Goal: Task Accomplishment & Management: Manage account settings

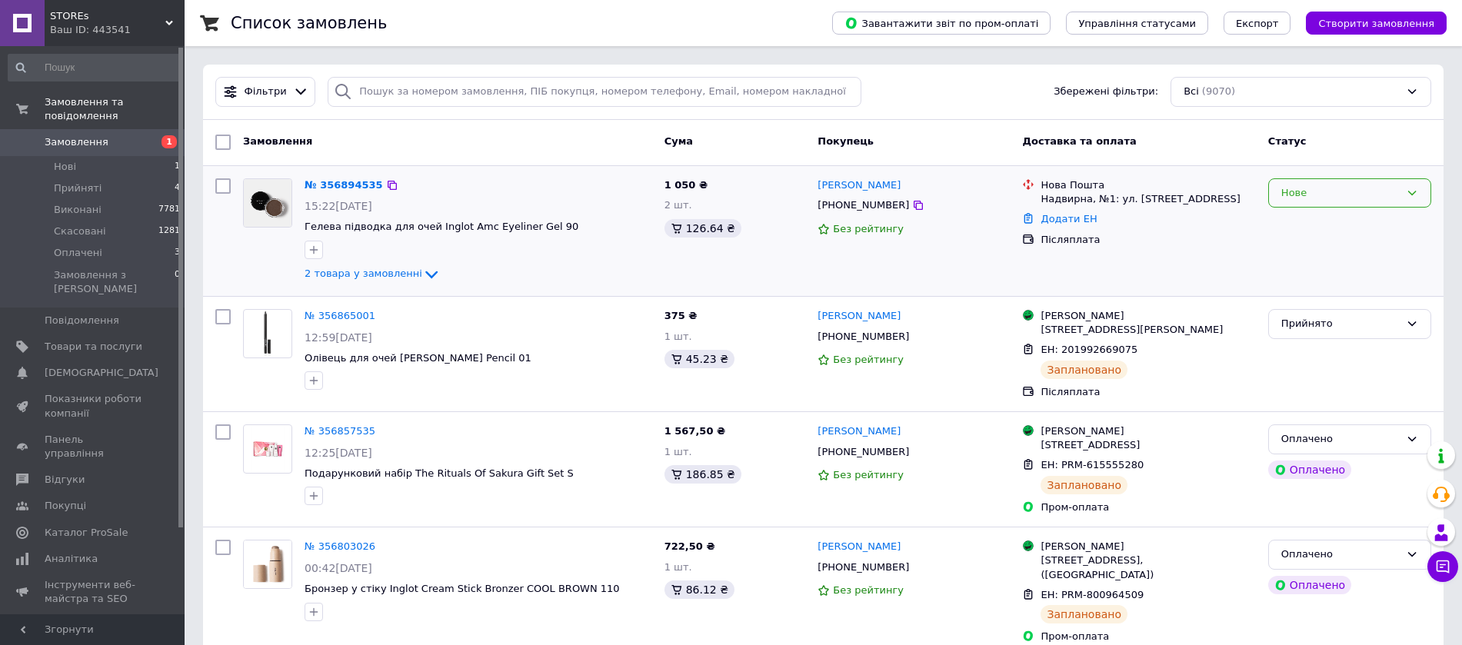
click at [1420, 188] on div "Нове" at bounding box center [1349, 193] width 163 height 30
click at [1307, 224] on li "Прийнято" at bounding box center [1349, 225] width 161 height 28
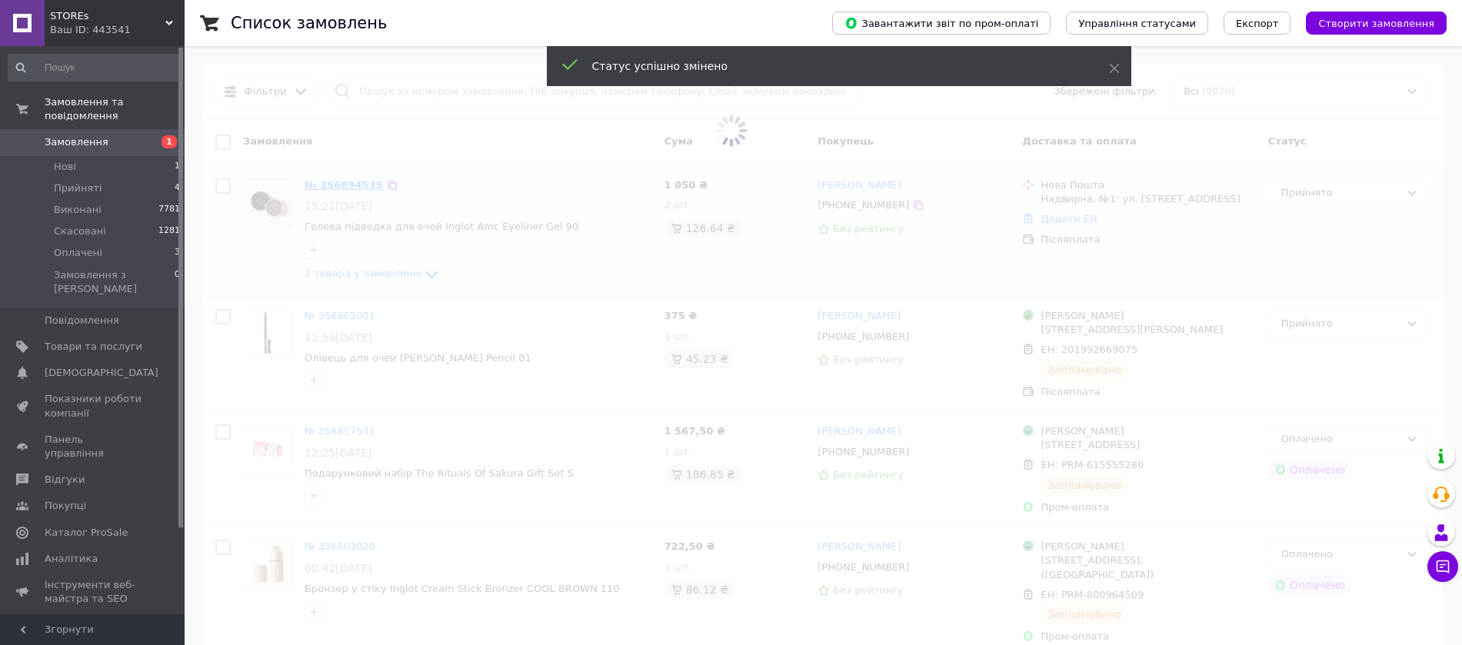
click at [342, 185] on span at bounding box center [731, 130] width 1462 height 261
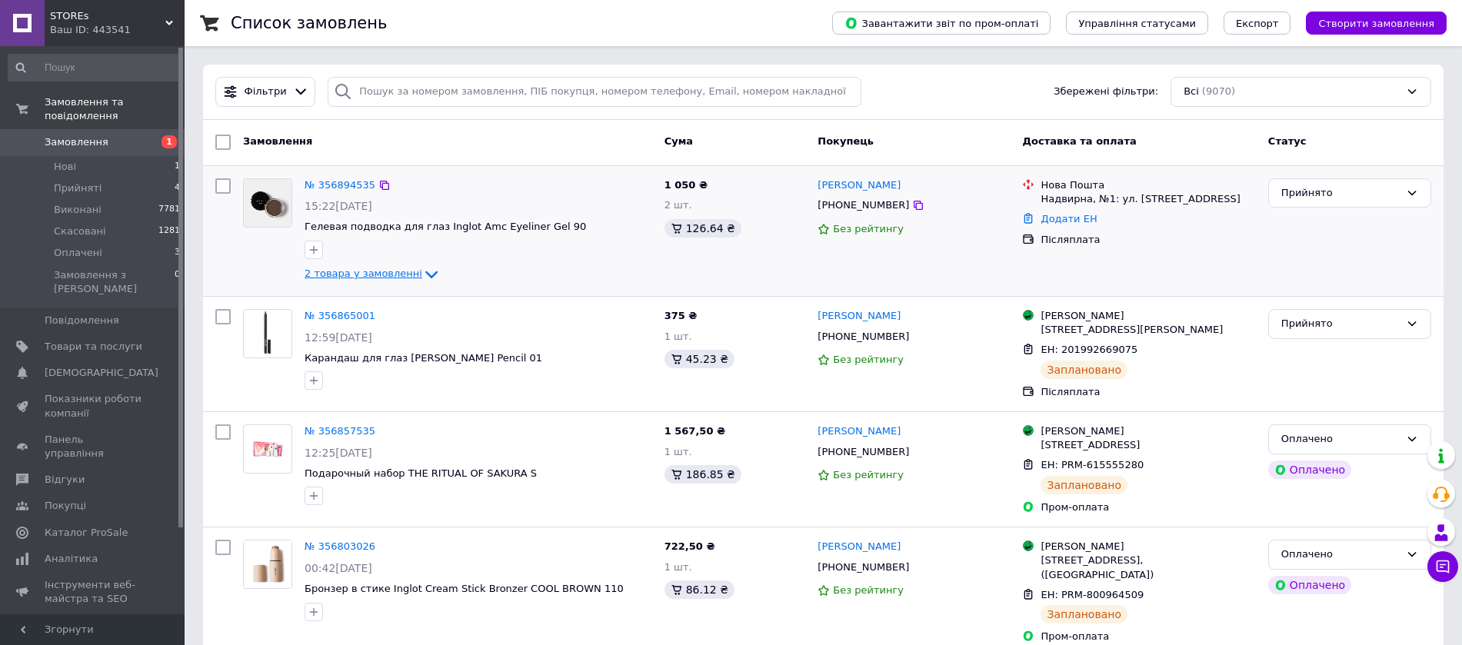
click at [371, 276] on span "2 товара у замовленні" at bounding box center [363, 274] width 118 height 12
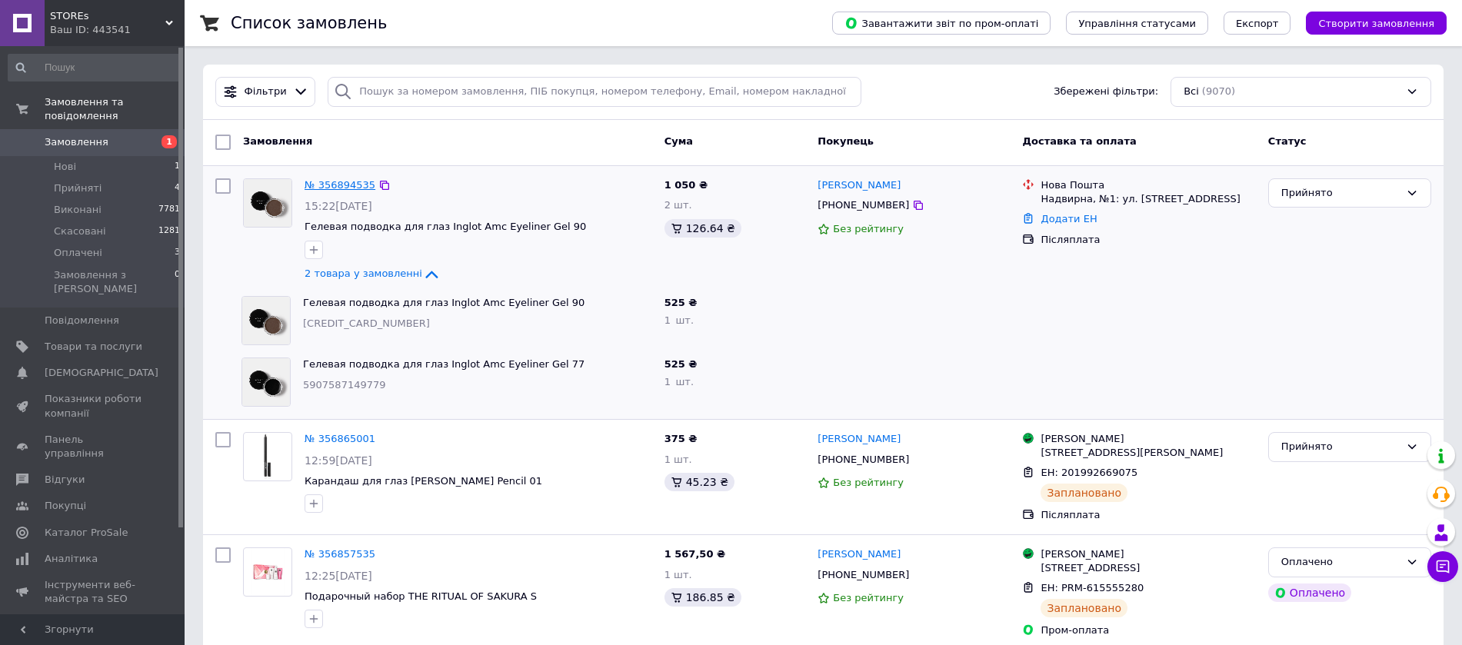
click at [353, 181] on link "№ 356894535" at bounding box center [339, 185] width 71 height 12
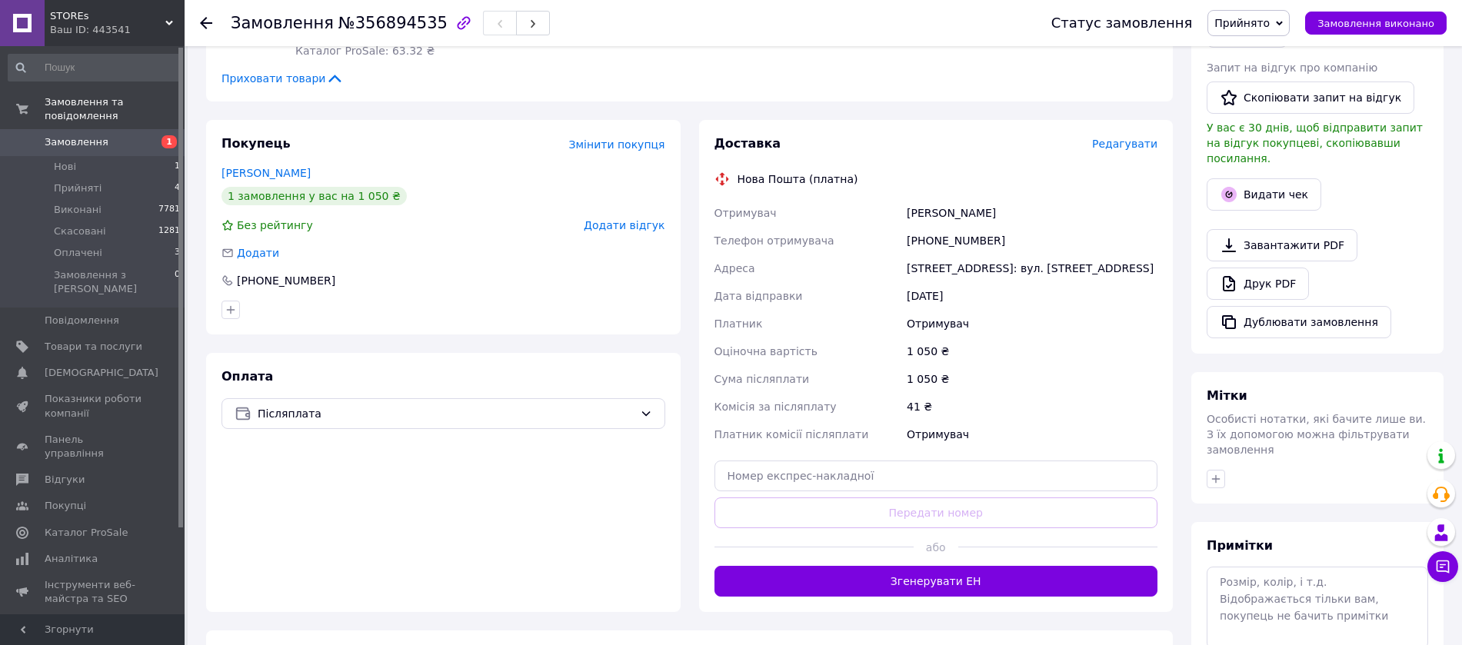
scroll to position [397, 0]
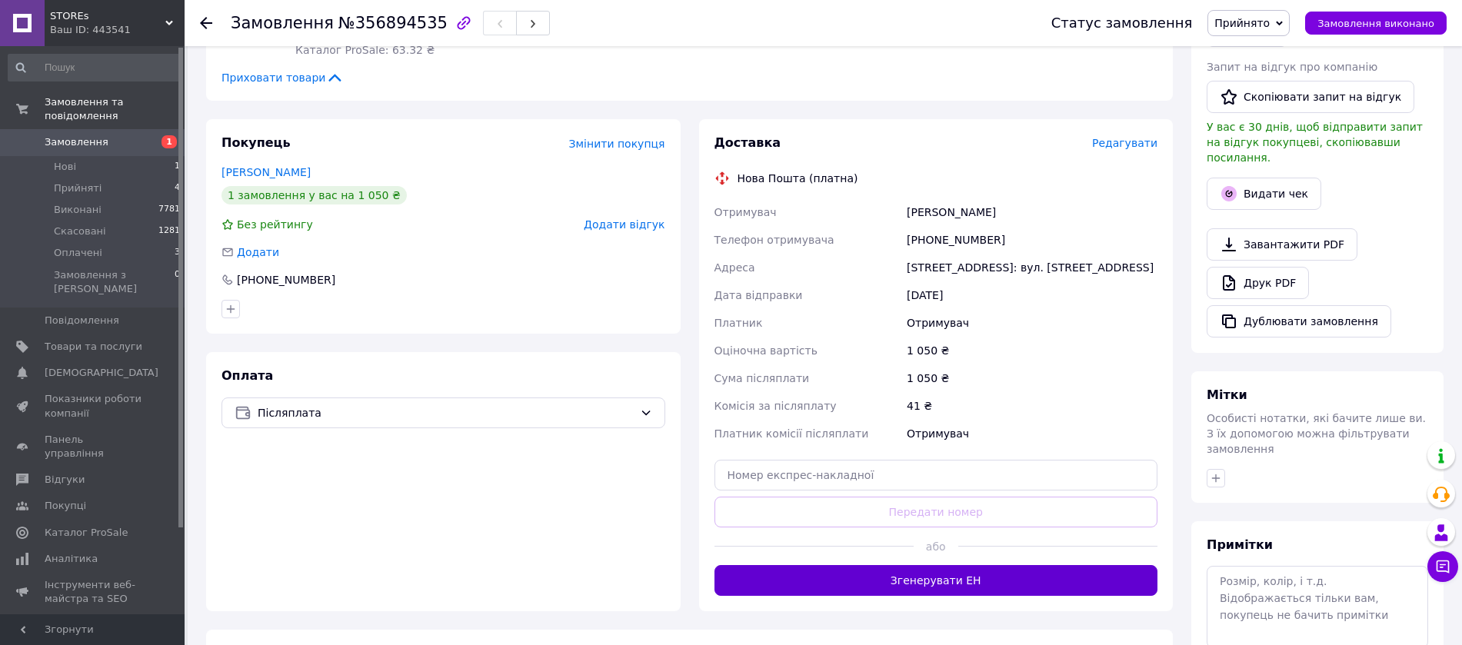
click at [970, 565] on button "Згенерувати ЕН" at bounding box center [936, 580] width 444 height 31
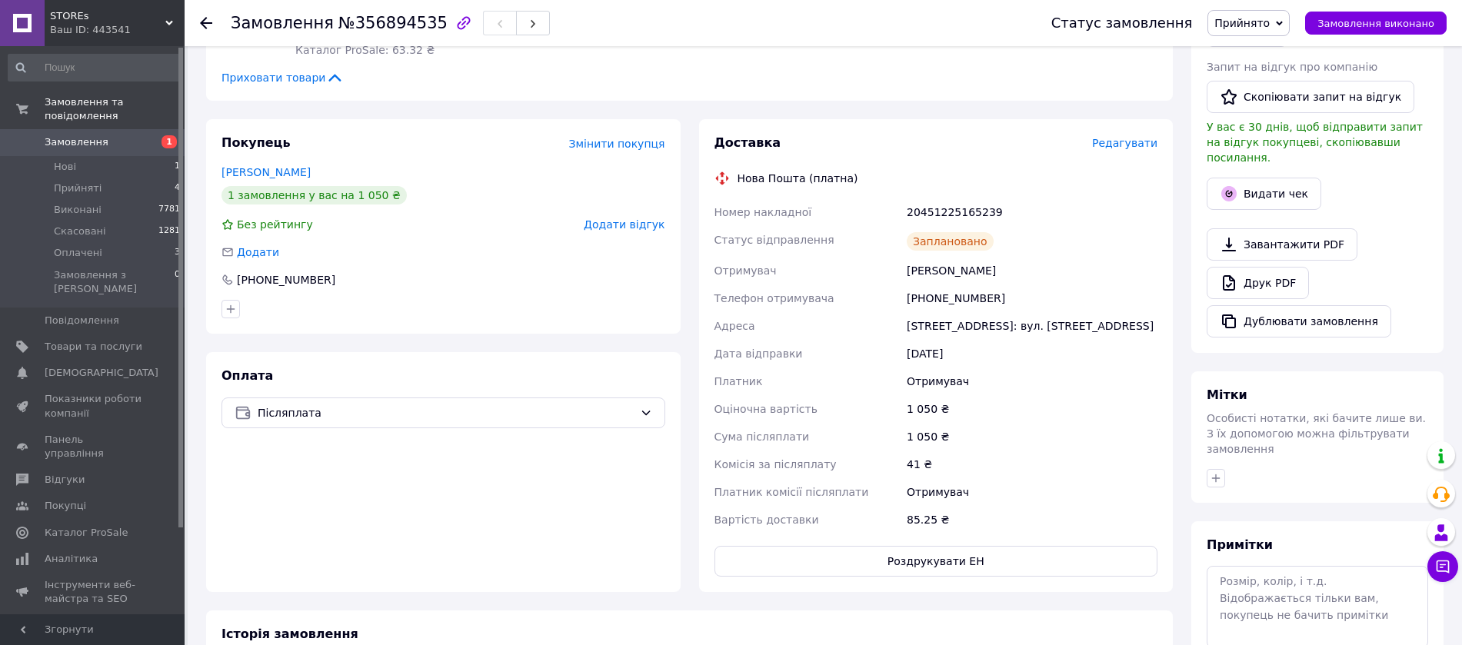
scroll to position [12, 0]
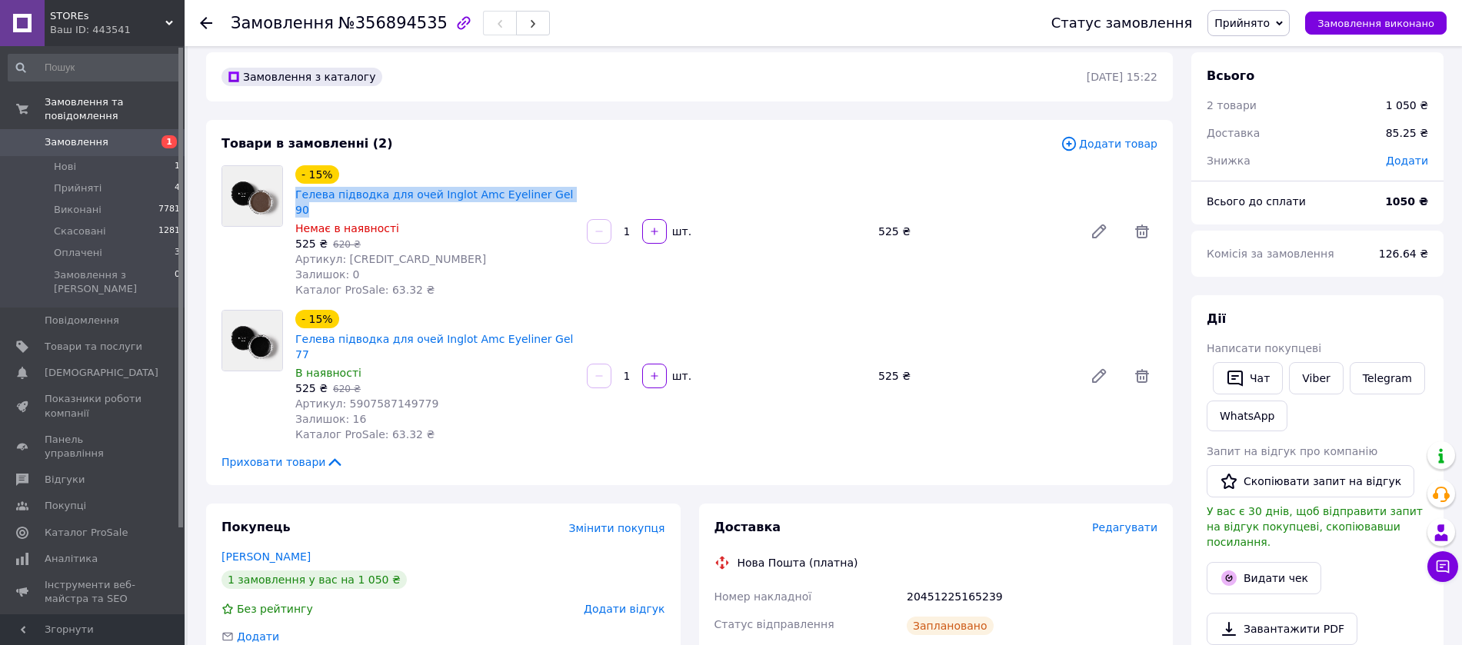
drag, startPoint x: 557, startPoint y: 195, endPoint x: 292, endPoint y: 188, distance: 265.4
click at [292, 188] on div "- 15% Гелева підводка для очей Inglot Amc Eyeliner Gel 90 Немає в наявності 525…" at bounding box center [434, 231] width 291 height 138
copy link "Гелева підводка для очей Inglot Amc Eyeliner Gel 90"
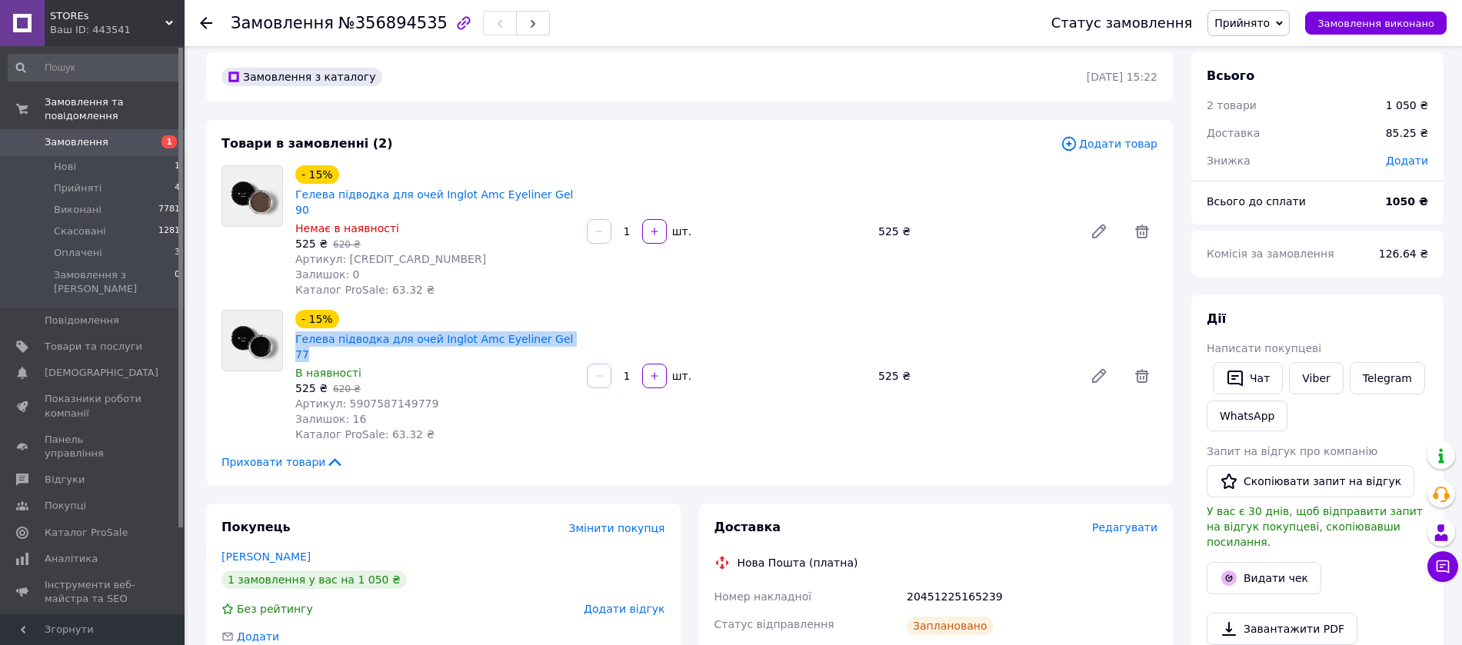
drag, startPoint x: 556, startPoint y: 324, endPoint x: 294, endPoint y: 328, distance: 262.2
click at [294, 328] on div "- 15% Гелева підводка для очей Inglot Amc Eyeliner Gel 77" at bounding box center [435, 335] width 282 height 55
copy link "Гелева підводка для очей Inglot Amc Eyeliner Gel 77"
click at [915, 583] on div "20451225165239" at bounding box center [1031, 597] width 257 height 28
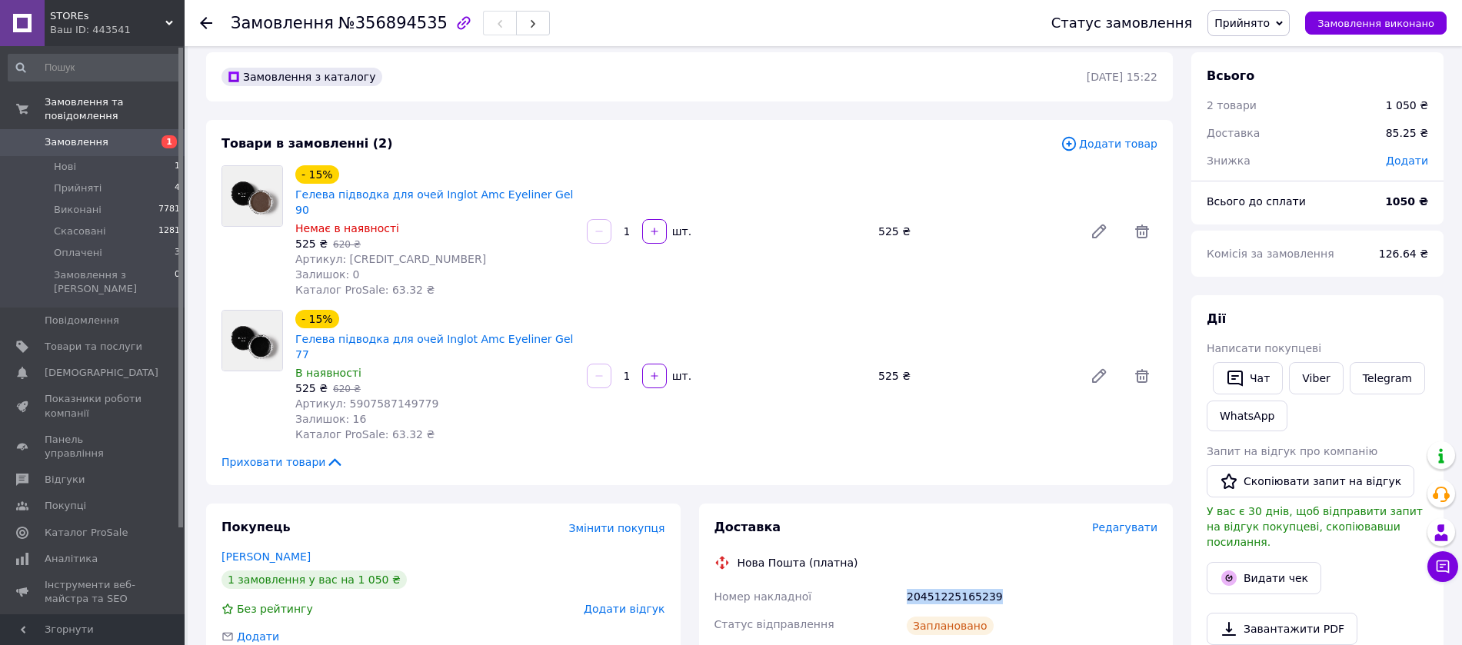
copy div "20451225165239"
click at [206, 22] on use at bounding box center [206, 23] width 12 height 12
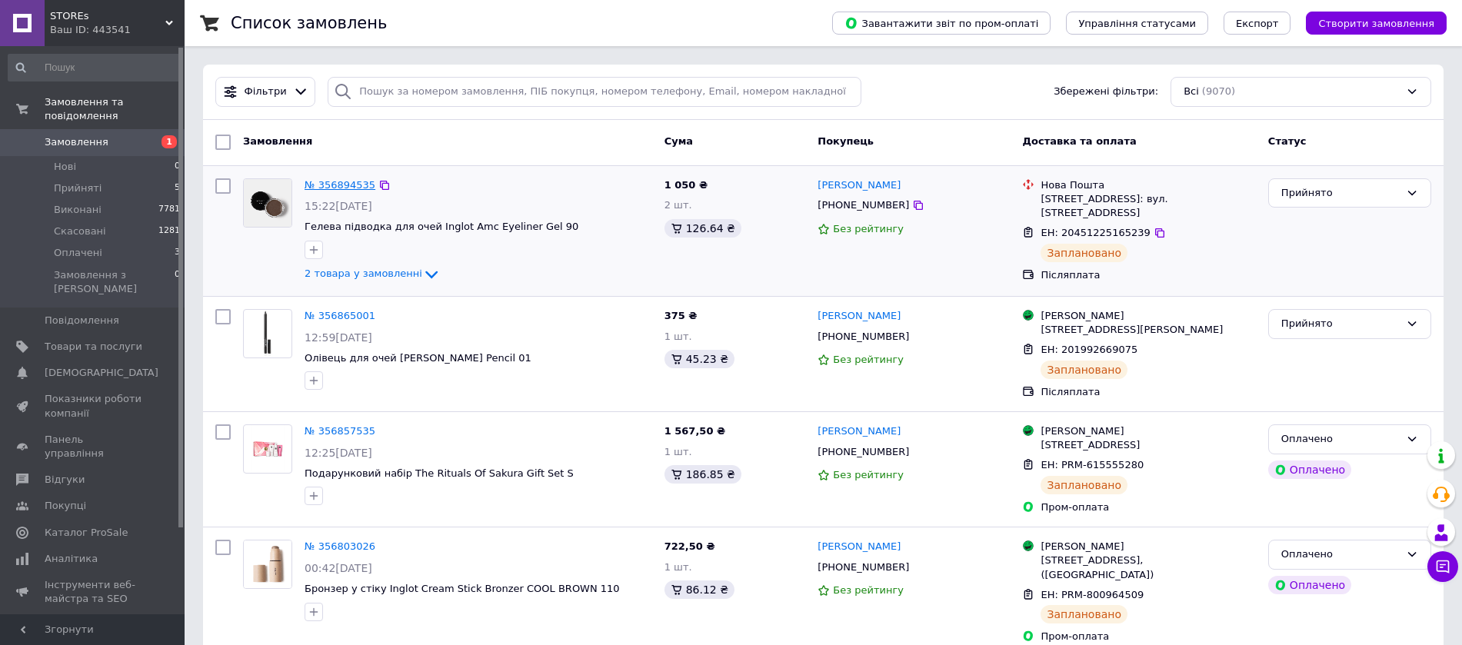
click at [326, 179] on link "№ 356894535" at bounding box center [339, 185] width 71 height 12
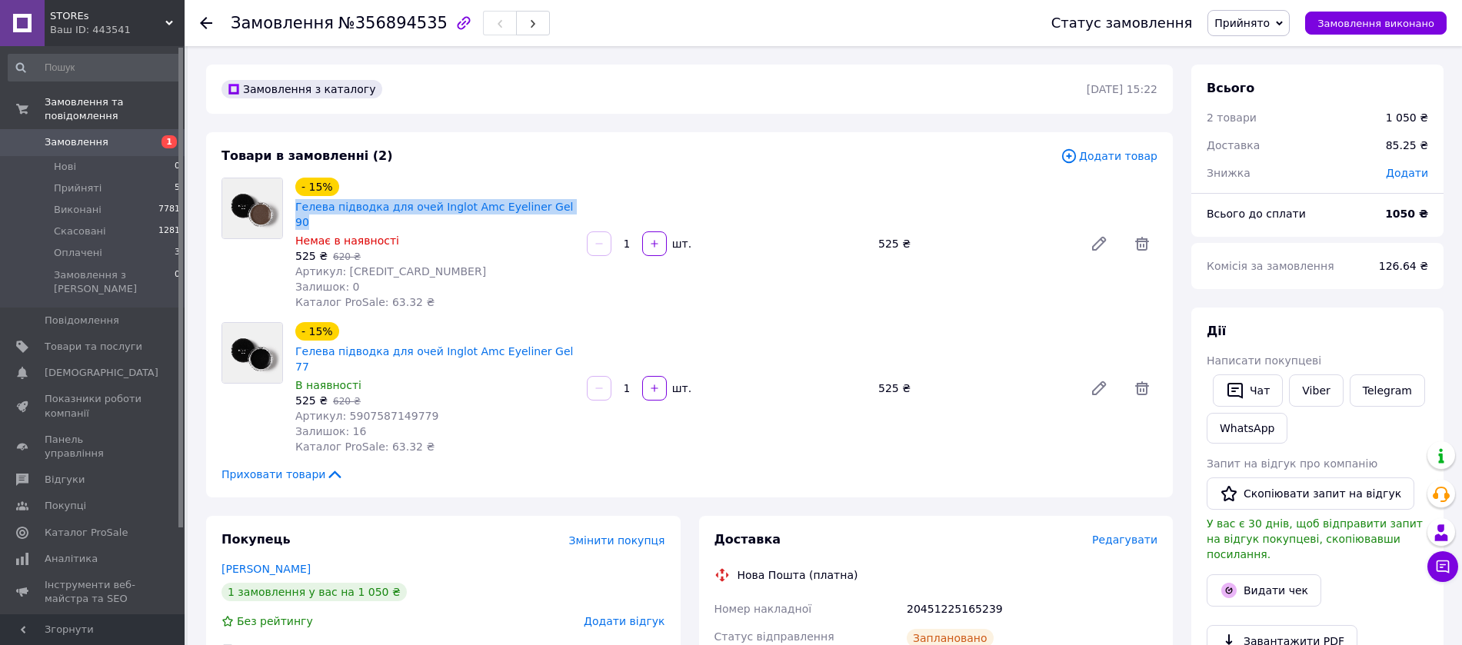
drag, startPoint x: 561, startPoint y: 207, endPoint x: 292, endPoint y: 212, distance: 268.4
click at [292, 212] on div "- 15% Гелева підводка для очей Inglot Amc Eyeliner Gel 90 Немає в наявності 525…" at bounding box center [434, 244] width 291 height 138
copy link "Гелева підводка для очей Inglot Amc Eyeliner Gel 90"
click at [61, 340] on span "Товари та послуги" at bounding box center [94, 347] width 98 height 14
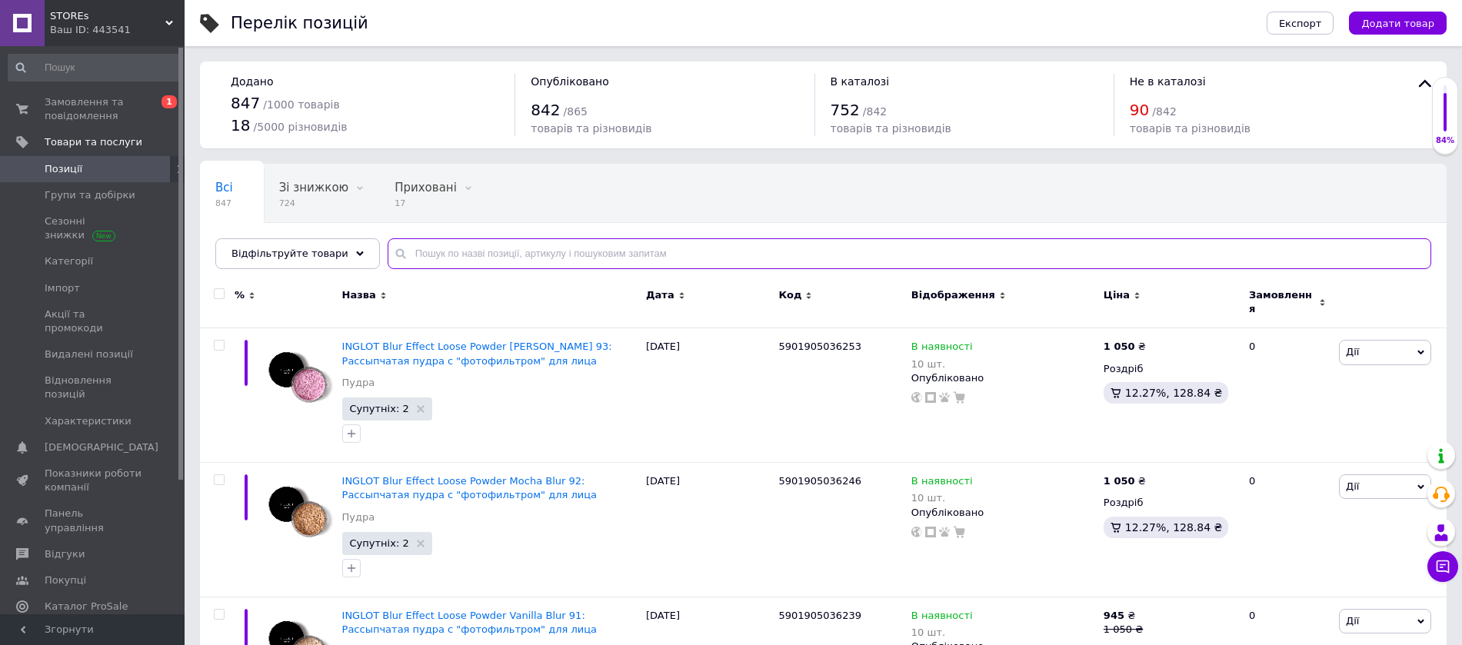
click at [411, 261] on input "text" at bounding box center [909, 253] width 1043 height 31
paste input "Гелева підводка для очей Inglot Amc Eyeliner Gel 90"
type input "Гелева підводка для очей Inglot Amc Eyeliner Gel 90"
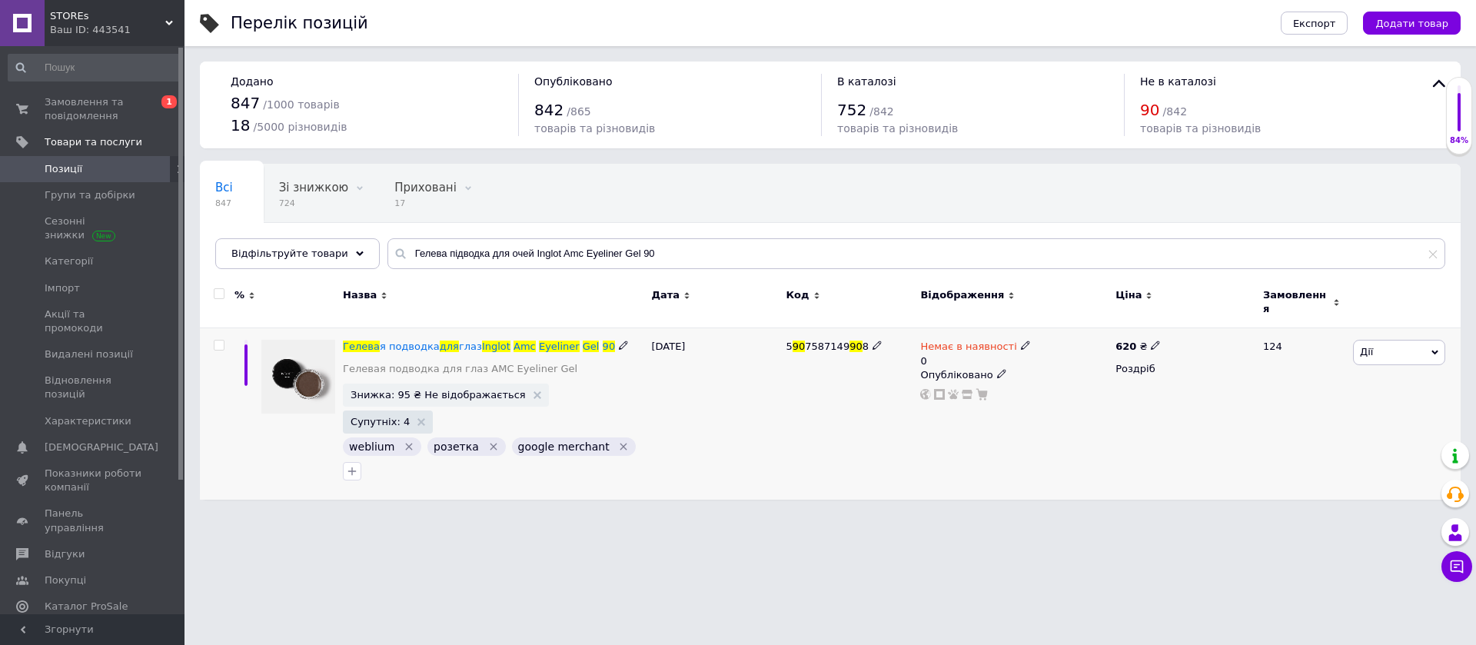
click at [1021, 341] on icon at bounding box center [1025, 345] width 9 height 9
click at [1059, 354] on li "В наявності" at bounding box center [1106, 365] width 146 height 22
click at [1071, 381] on input "0" at bounding box center [1090, 393] width 117 height 31
type input "6"
click at [216, 341] on input "checkbox" at bounding box center [219, 346] width 10 height 10
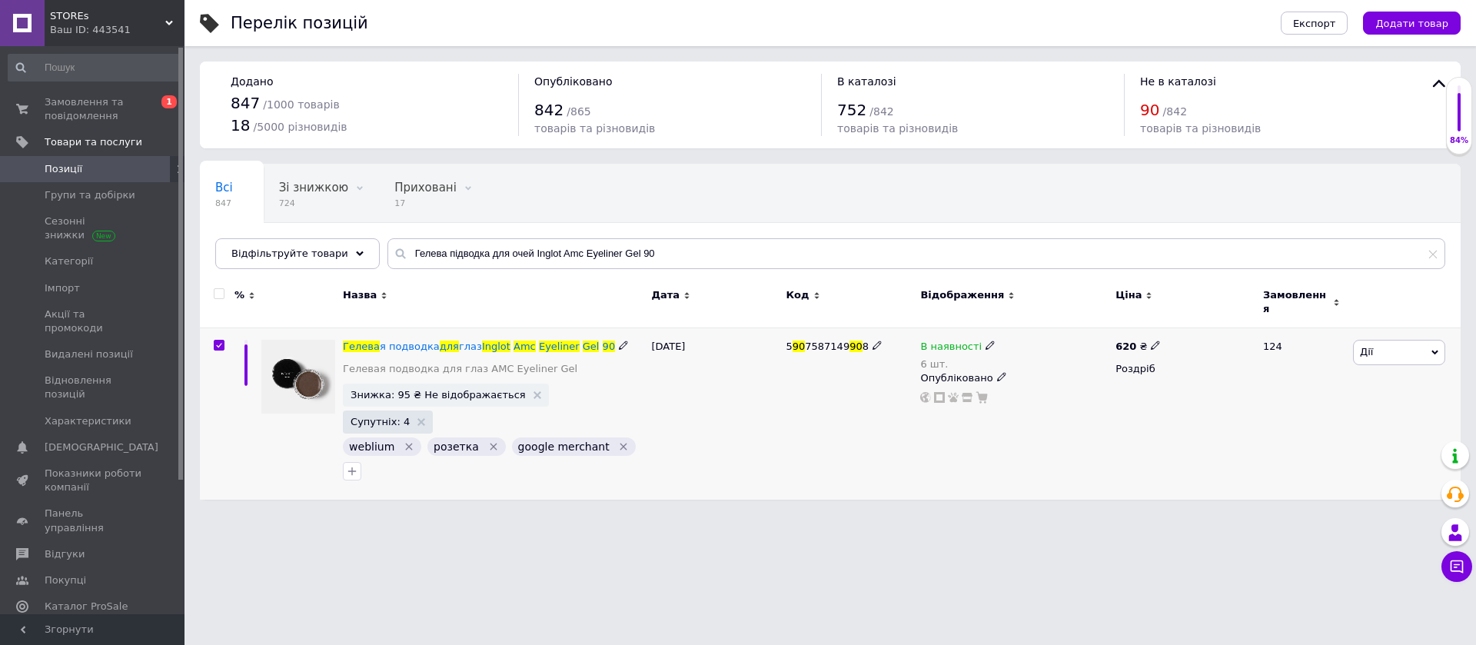
checkbox input "true"
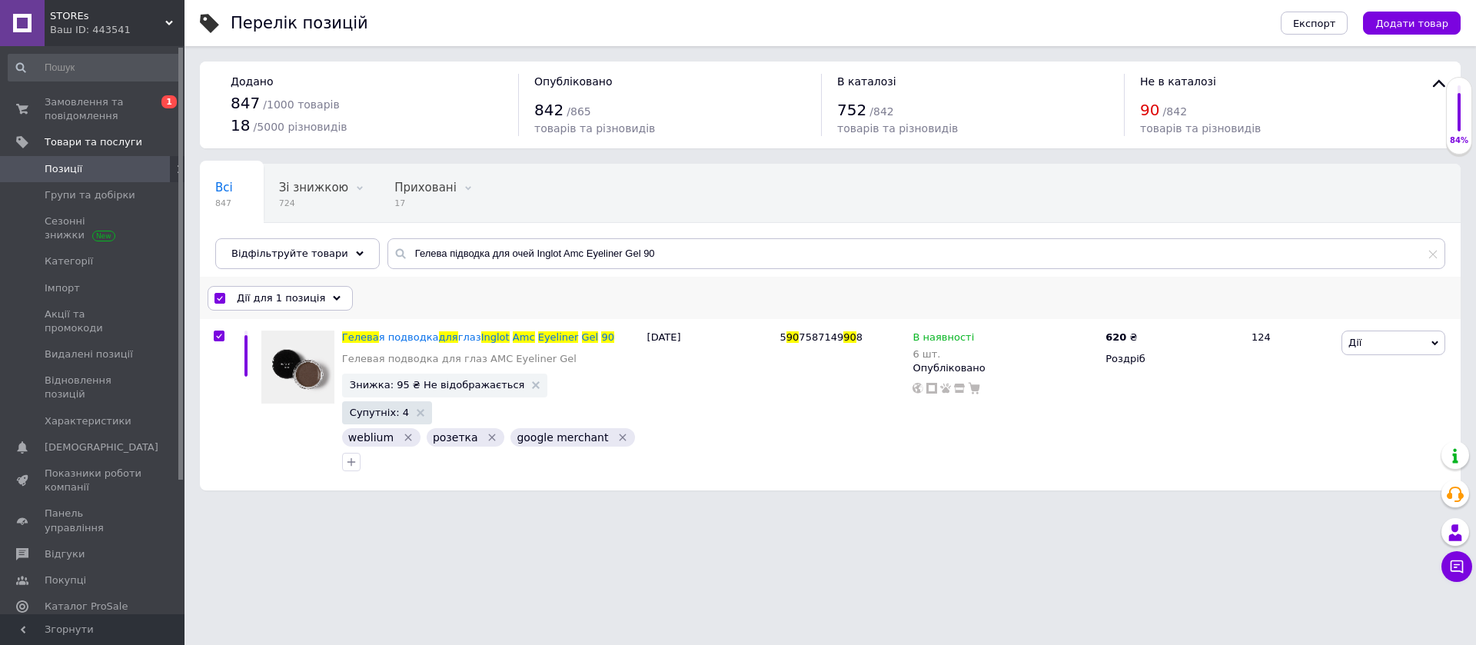
click at [333, 294] on icon at bounding box center [337, 298] width 8 height 8
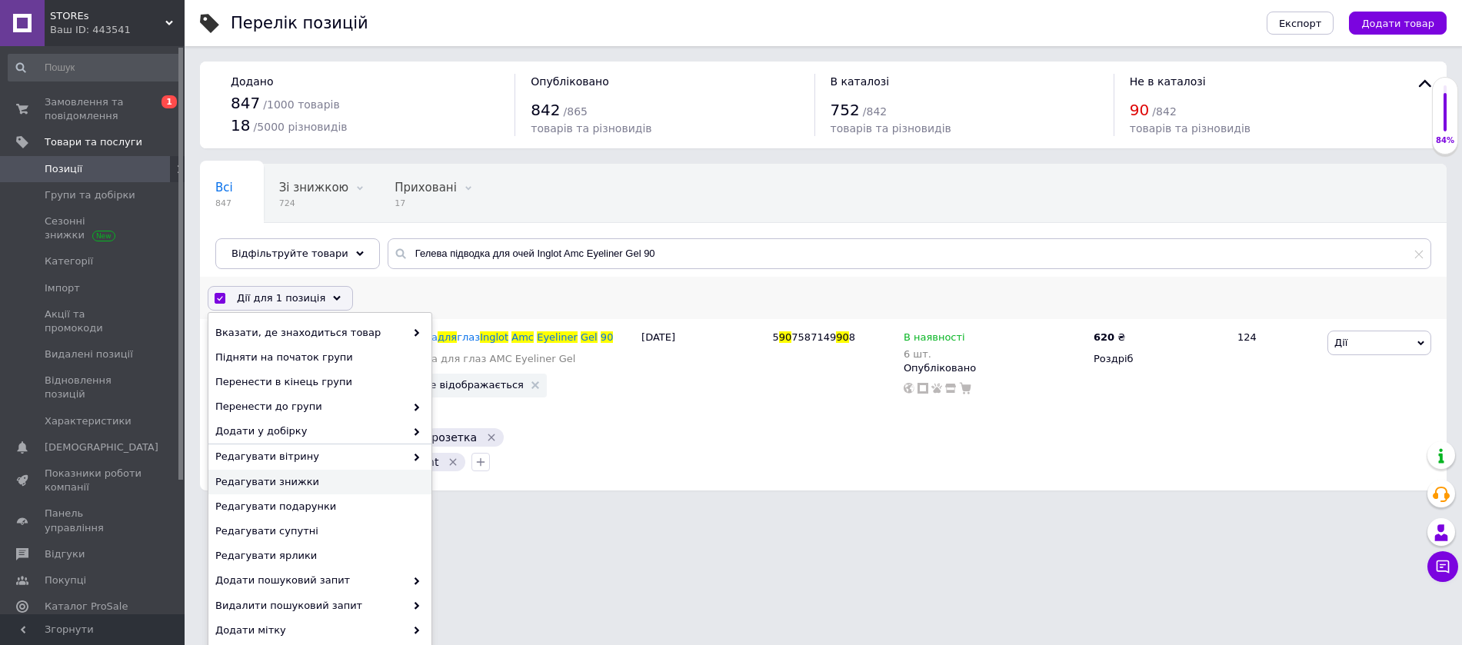
click at [284, 477] on span "Редагувати знижки" at bounding box center [317, 482] width 205 height 14
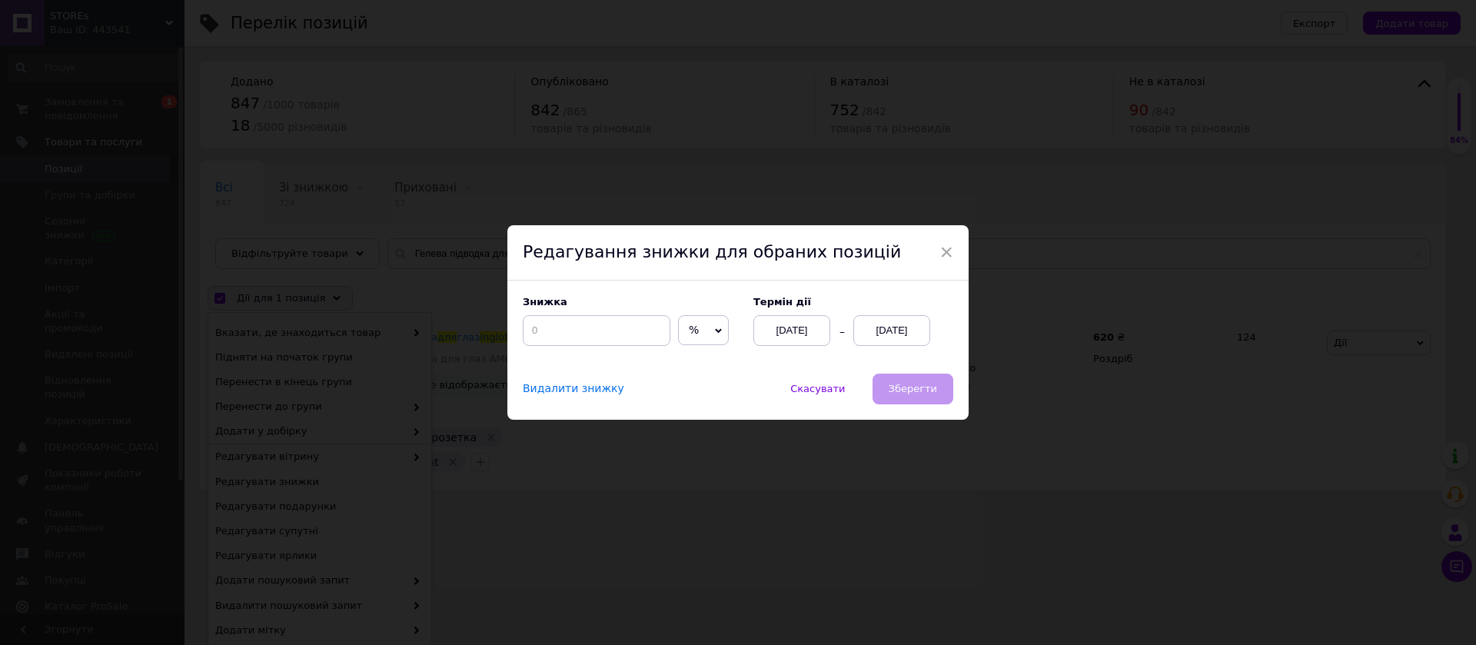
click at [715, 328] on icon at bounding box center [718, 331] width 7 height 7
drag, startPoint x: 700, startPoint y: 356, endPoint x: 592, endPoint y: 360, distance: 107.7
click at [697, 356] on li "₴" at bounding box center [703, 362] width 49 height 22
click at [537, 328] on input at bounding box center [597, 330] width 148 height 31
type input "95"
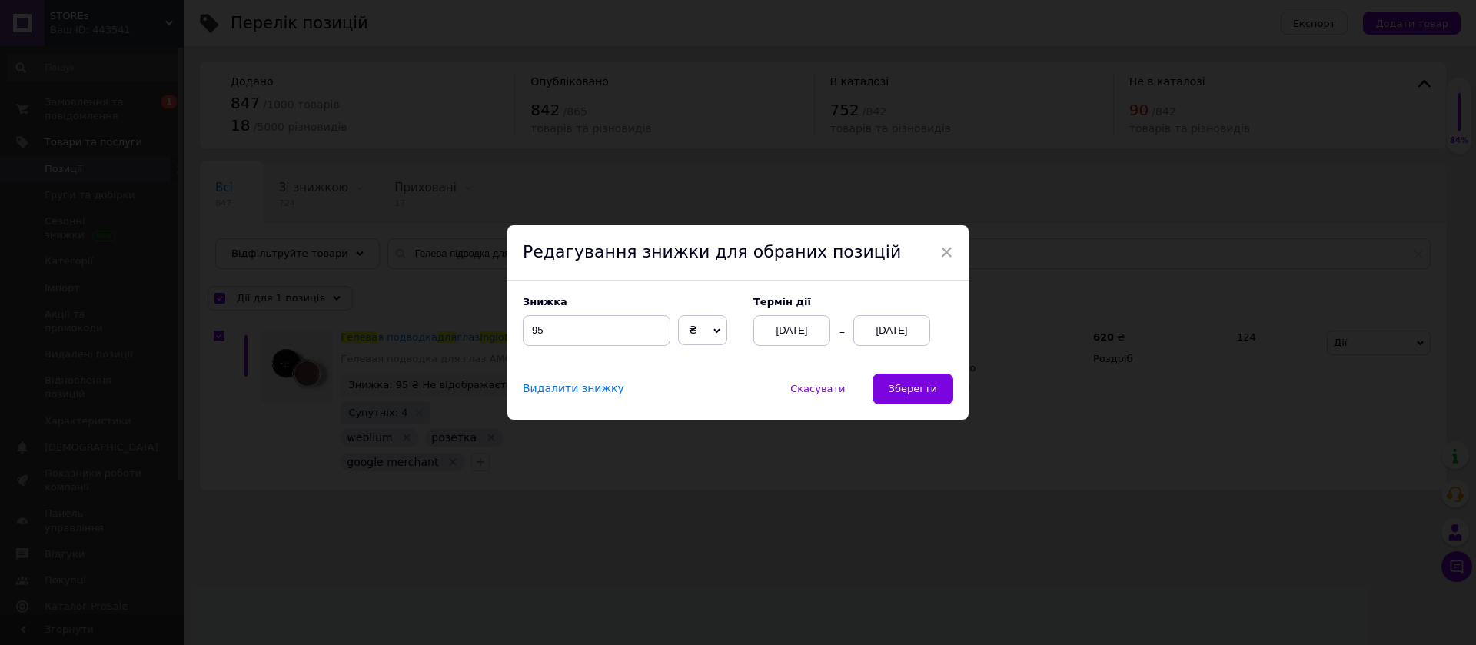
click at [873, 330] on div "[DATE]" at bounding box center [891, 330] width 77 height 31
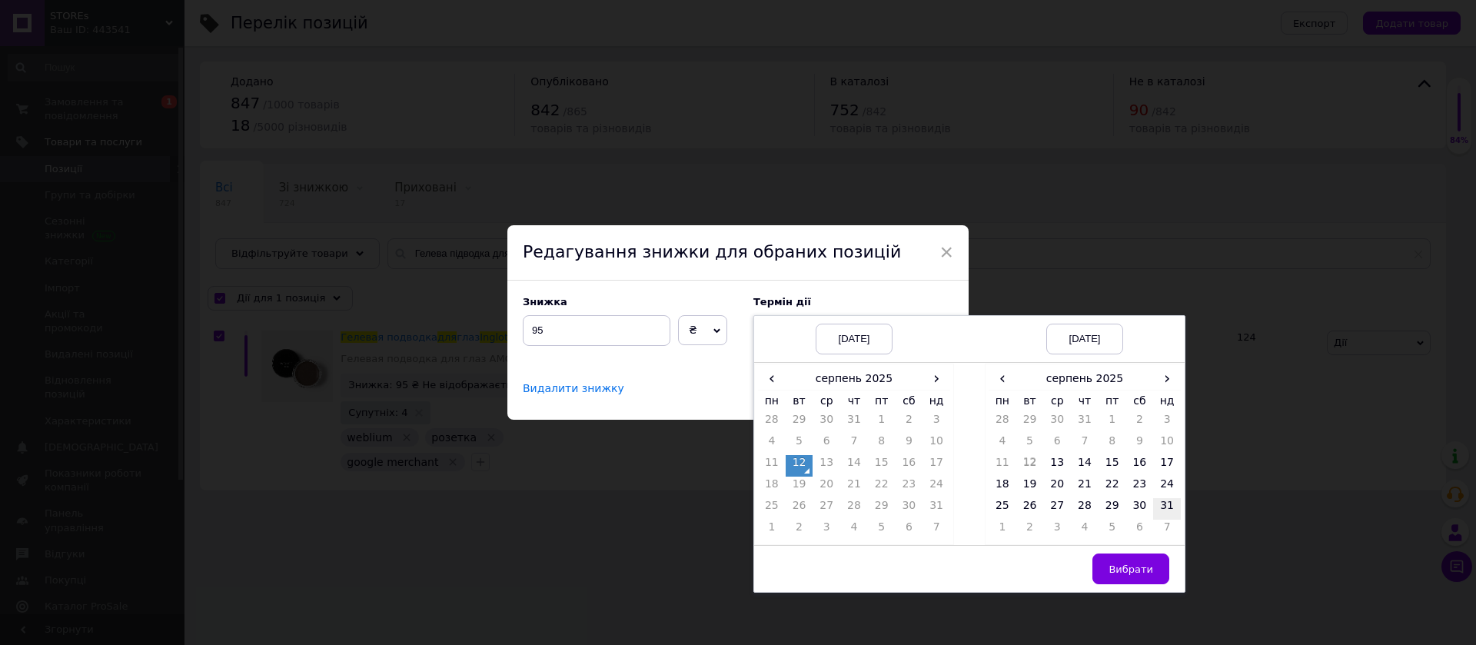
click at [1167, 510] on td "31" at bounding box center [1167, 509] width 28 height 22
click at [1153, 576] on button "Вибрати" at bounding box center [1131, 569] width 77 height 31
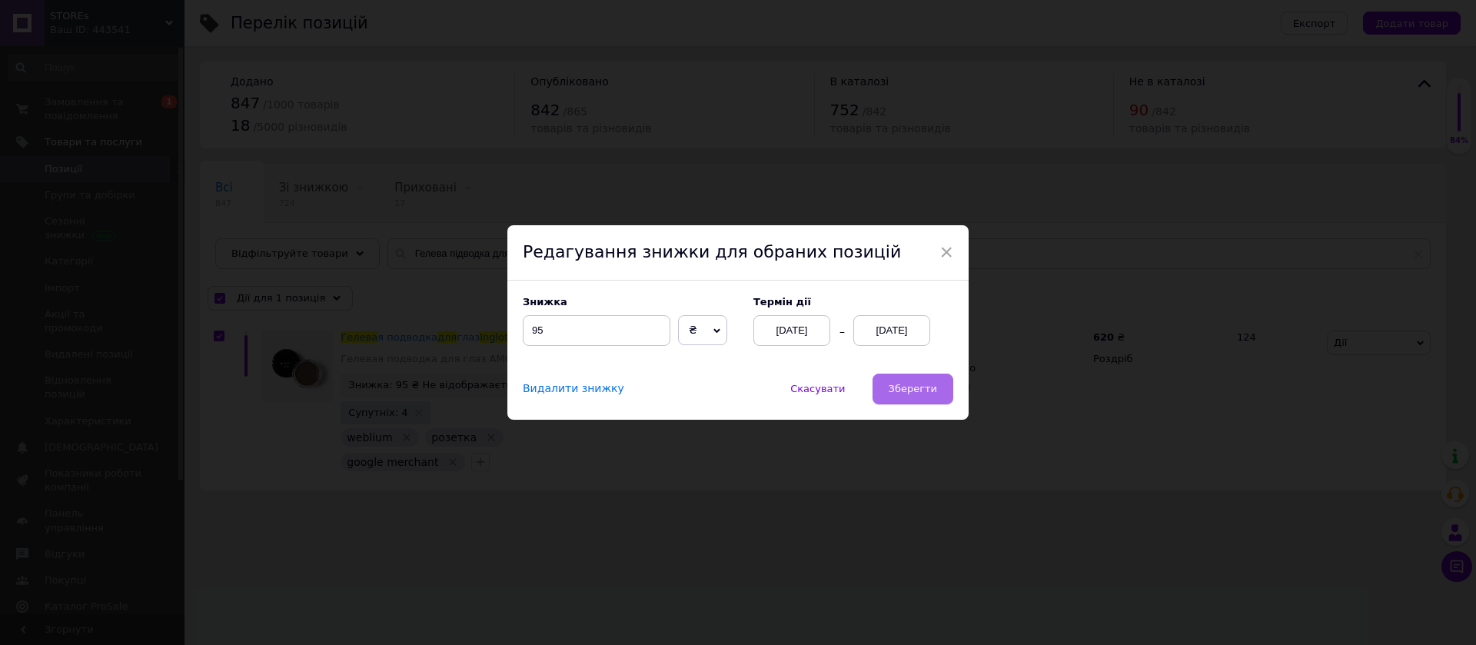
click at [899, 386] on span "Зберегти" at bounding box center [913, 389] width 48 height 12
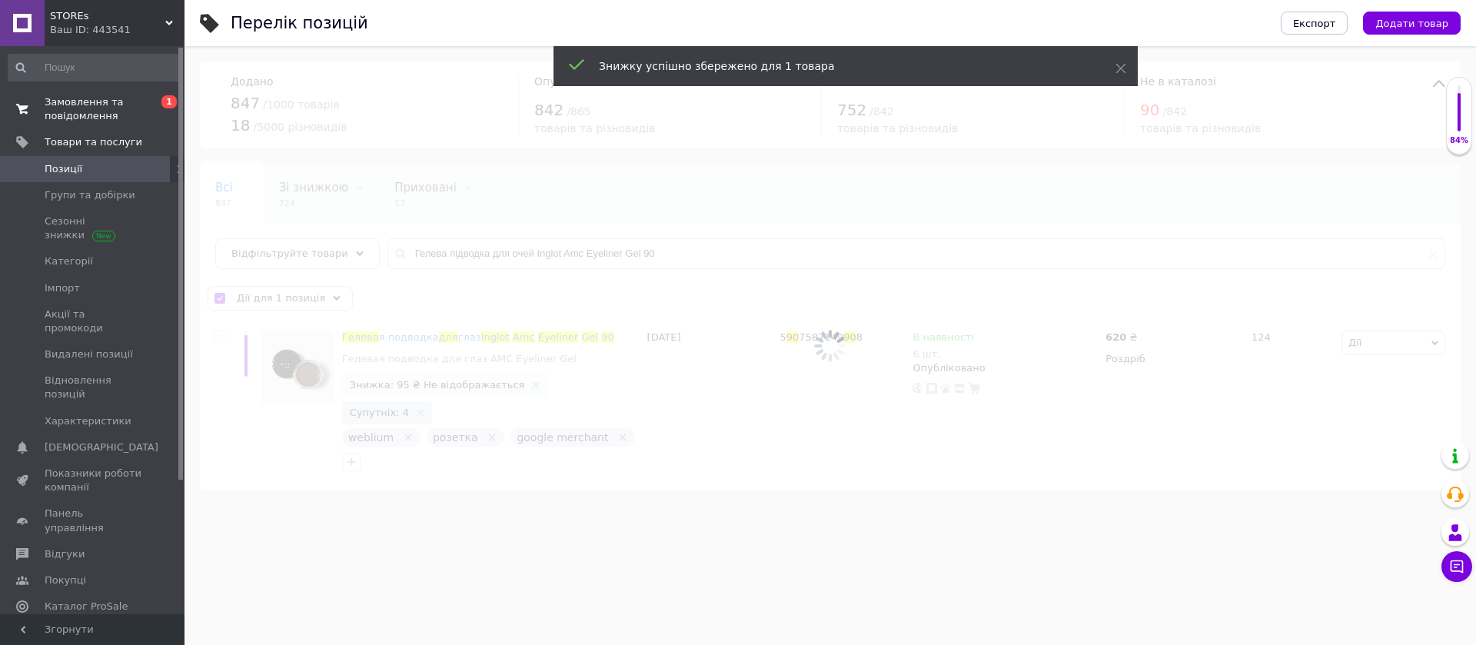
checkbox input "false"
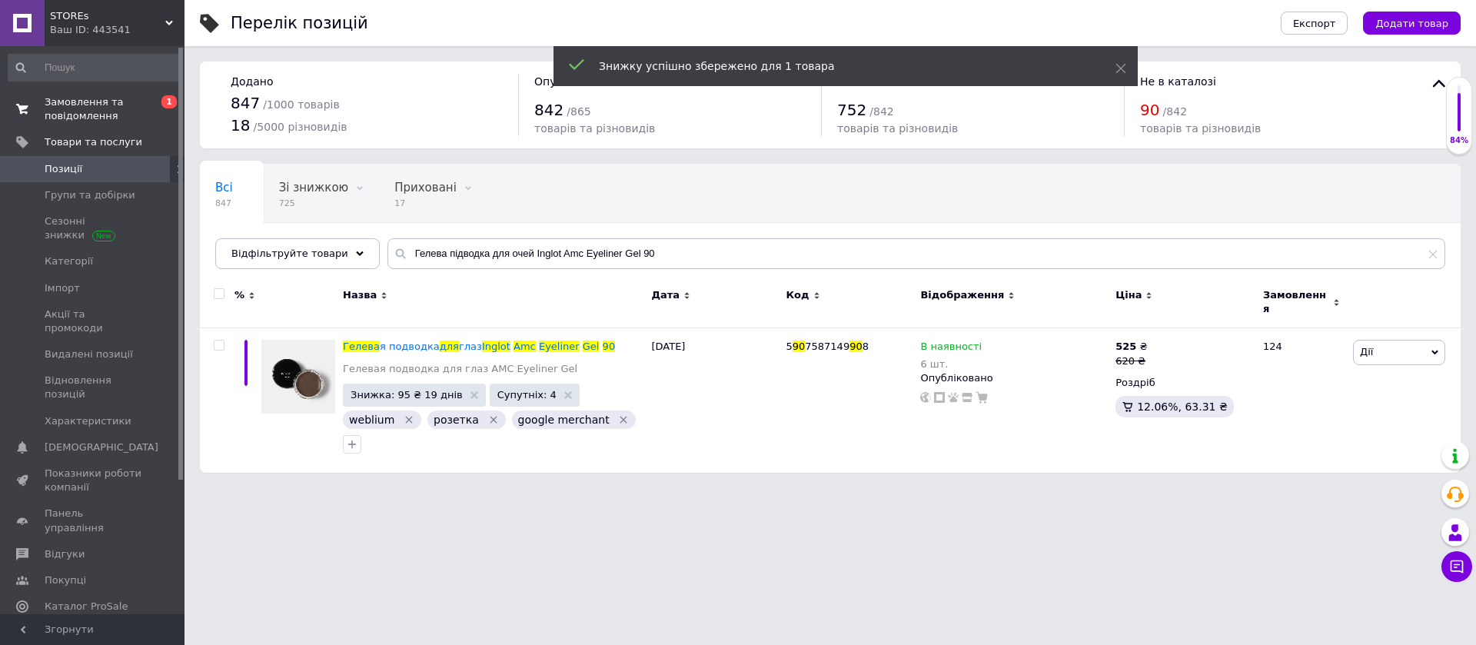
click at [84, 114] on span "Замовлення та повідомлення" at bounding box center [94, 109] width 98 height 28
